Goal: Information Seeking & Learning: Learn about a topic

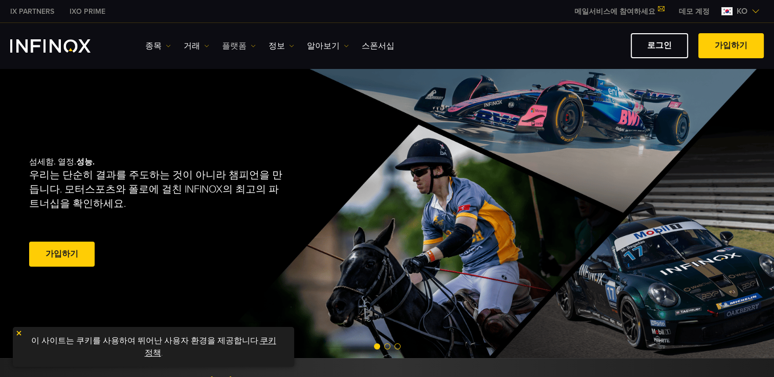
click at [231, 48] on link "플랫폼" at bounding box center [239, 46] width 34 height 12
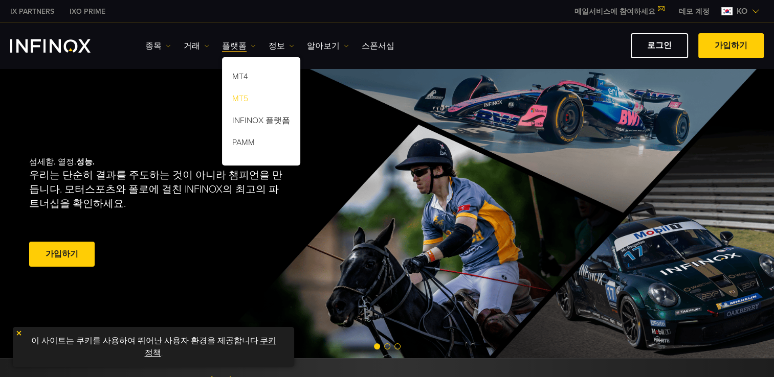
click at [235, 98] on link "MT5" at bounding box center [261, 100] width 78 height 22
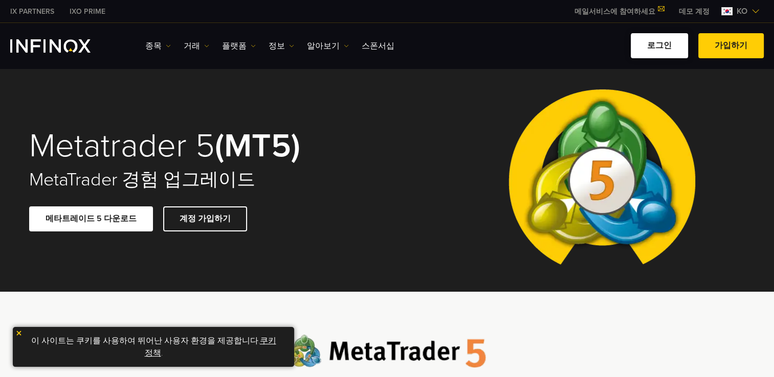
drag, startPoint x: 0, startPoint y: 0, endPoint x: 657, endPoint y: 44, distance: 658.6
click at [657, 44] on link "로그인" at bounding box center [659, 45] width 57 height 25
